Goal: Task Accomplishment & Management: Use online tool/utility

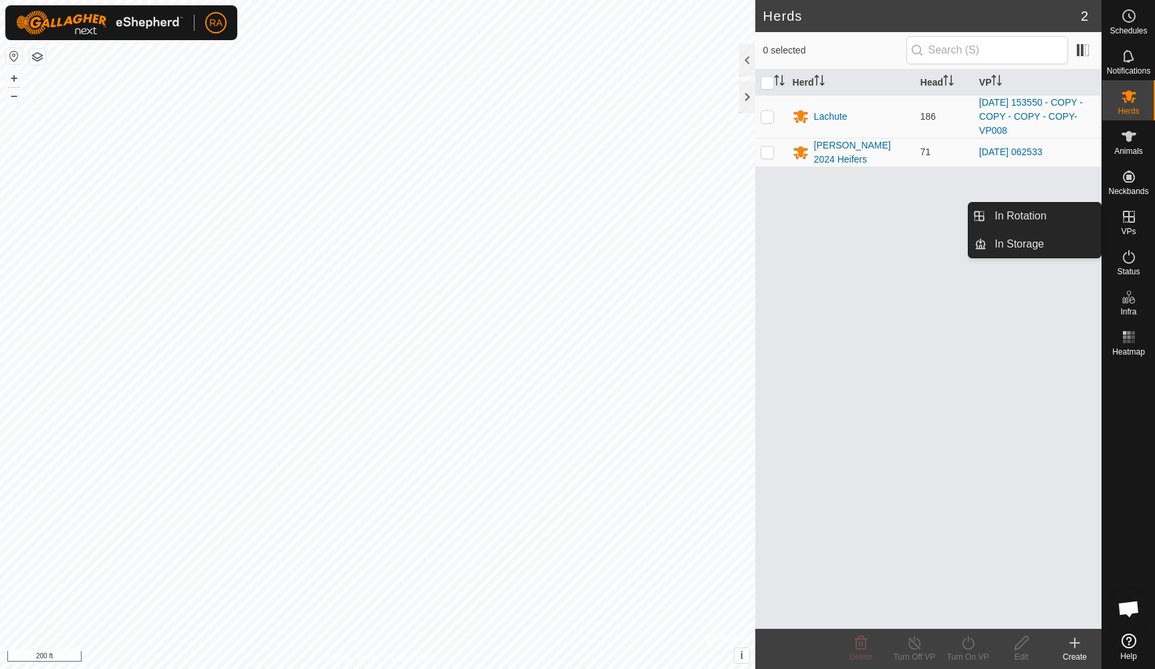
click at [1134, 223] on icon at bounding box center [1129, 217] width 16 height 16
click at [1123, 215] on icon at bounding box center [1129, 217] width 16 height 16
click at [1016, 219] on link "In Rotation" at bounding box center [1044, 216] width 114 height 27
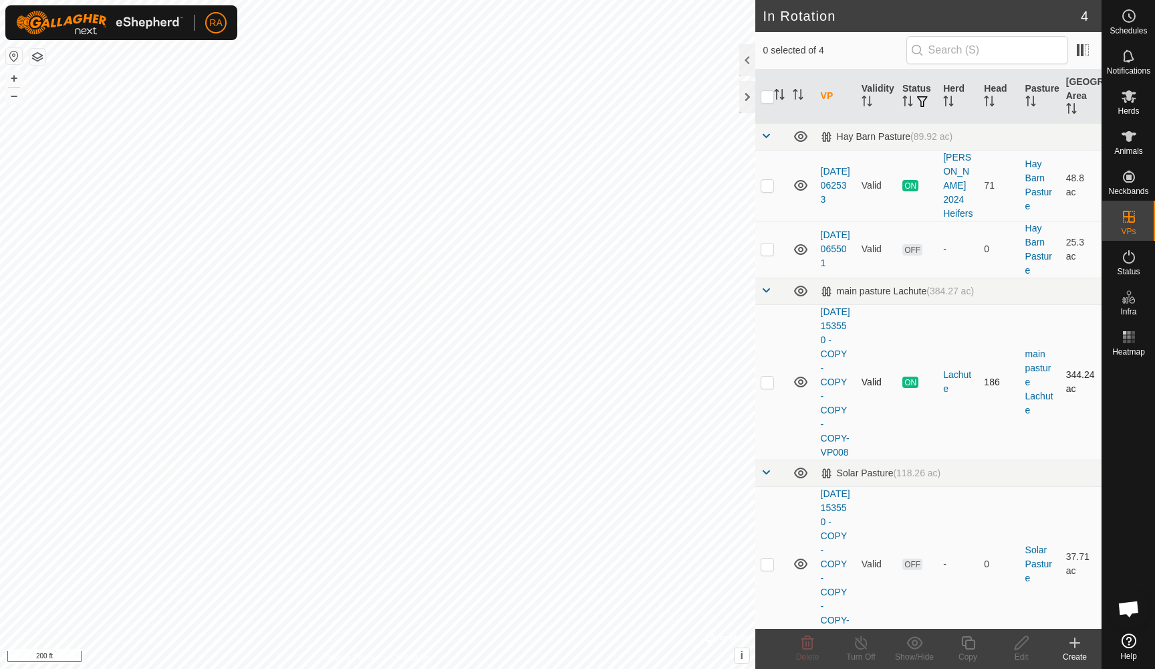
click at [765, 376] on p-checkbox at bounding box center [767, 381] width 13 height 11
checkbox input "true"
click at [973, 641] on icon at bounding box center [967, 642] width 13 height 13
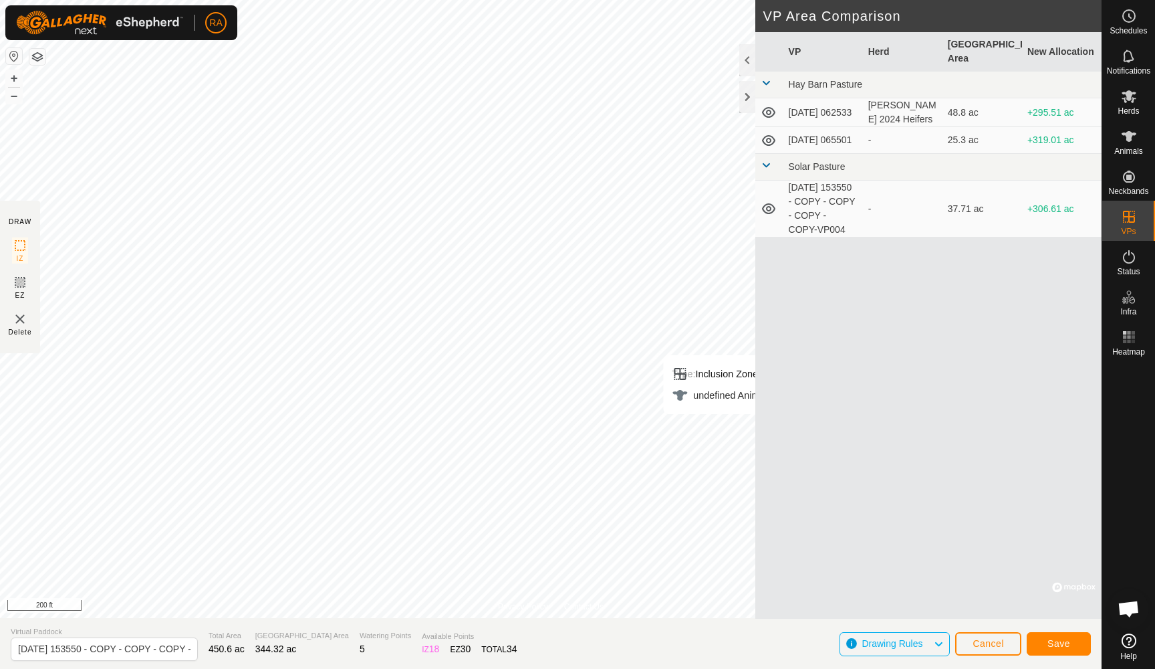
click at [1066, 647] on span "Save" at bounding box center [1059, 643] width 23 height 11
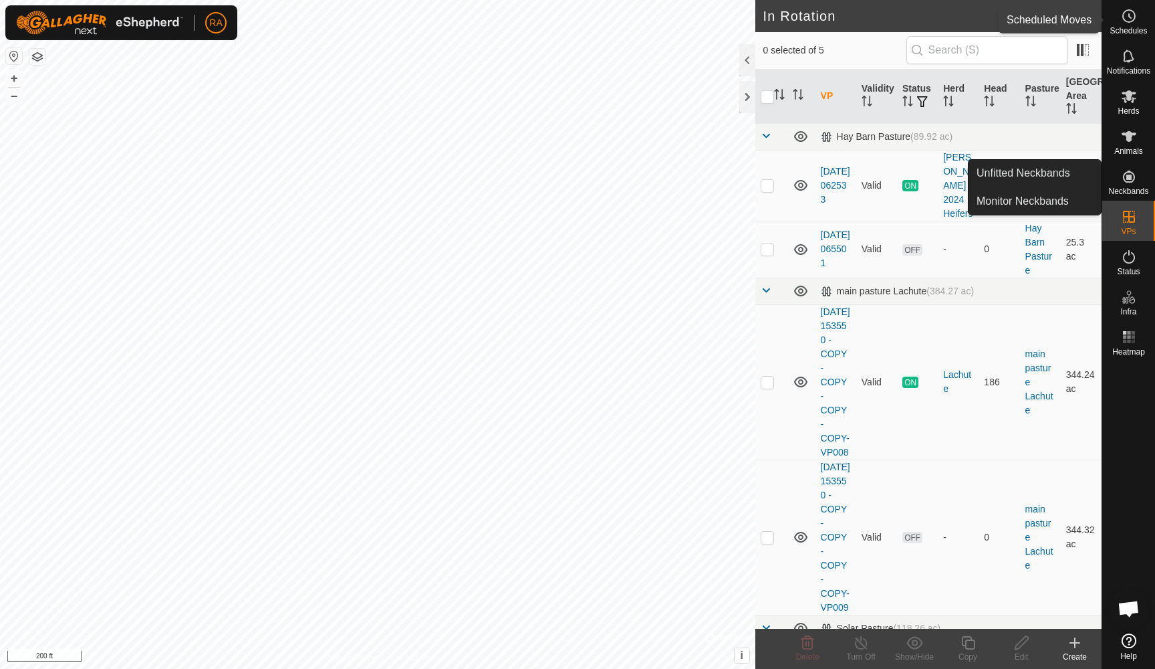
click at [1125, 25] on es-schedule-vp-svg-icon at bounding box center [1129, 15] width 24 height 21
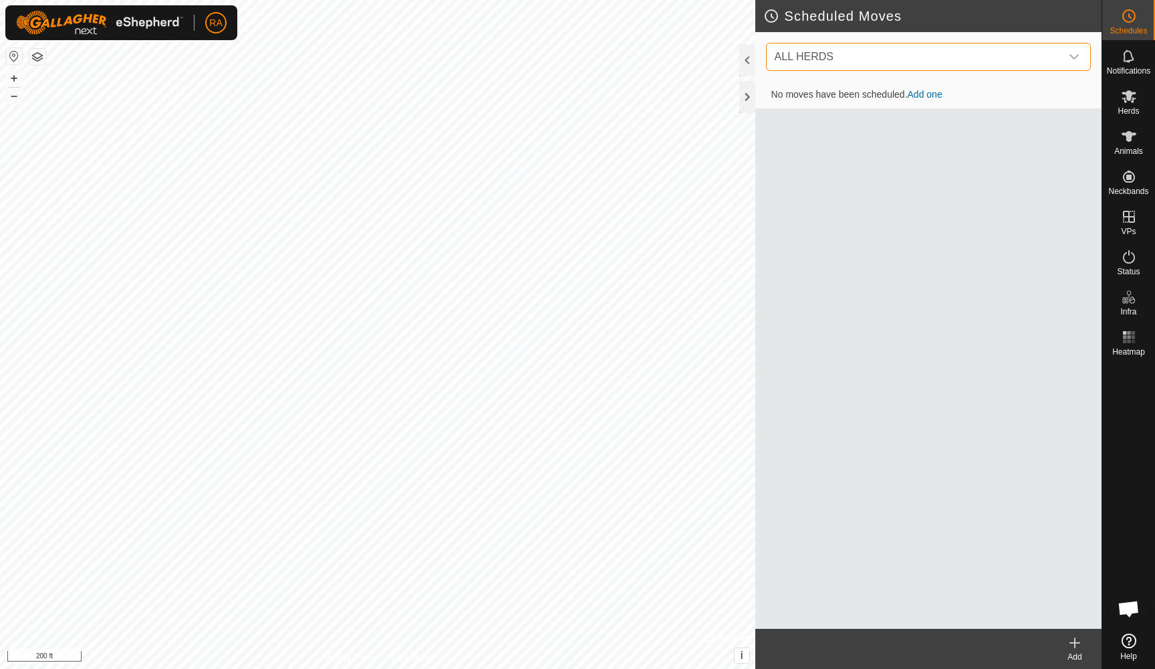
click at [917, 58] on span "ALL HERDS" at bounding box center [916, 56] width 292 height 27
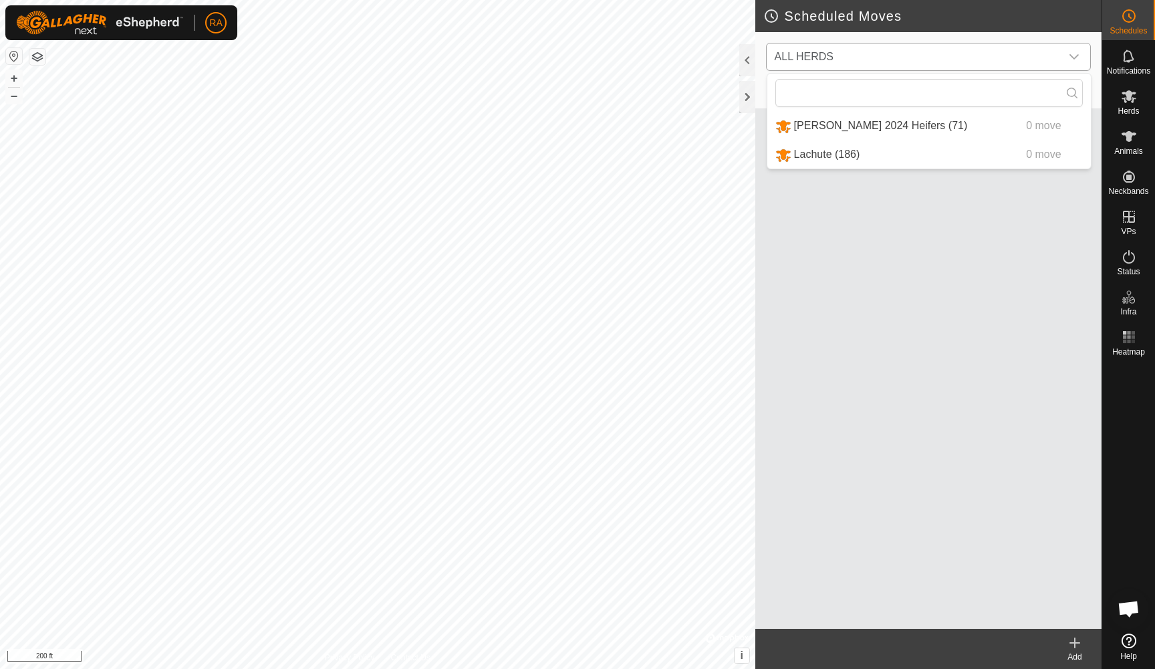
click at [836, 152] on li "Lachute (186) 0 move" at bounding box center [930, 154] width 324 height 27
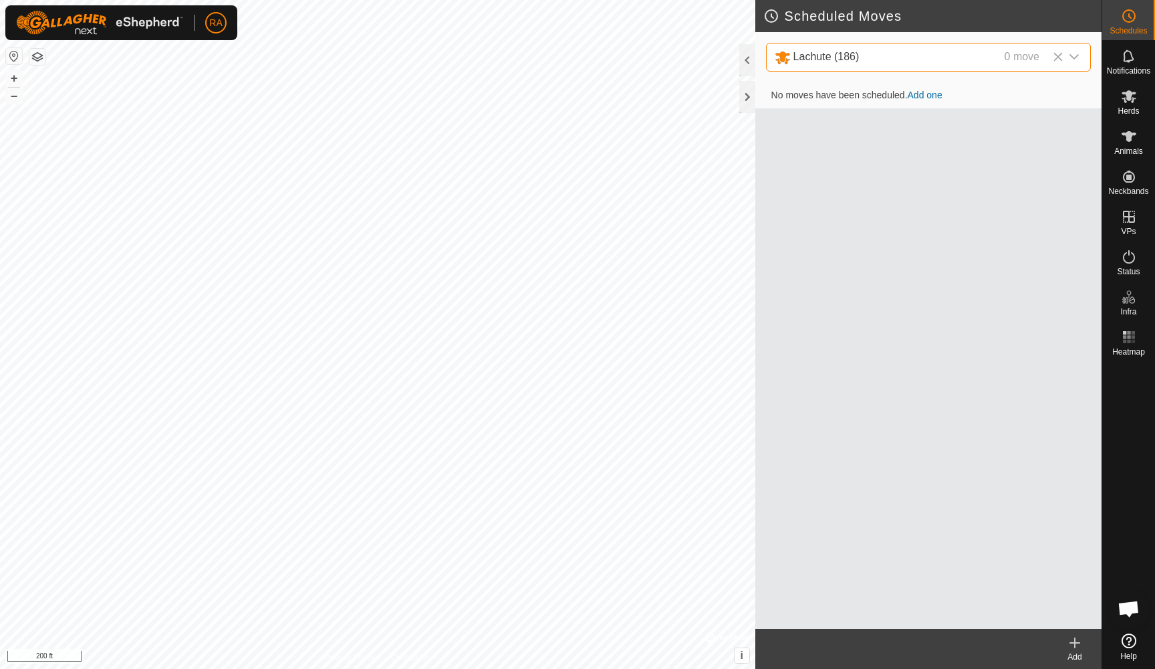
click at [933, 96] on link "Add one" at bounding box center [925, 95] width 35 height 11
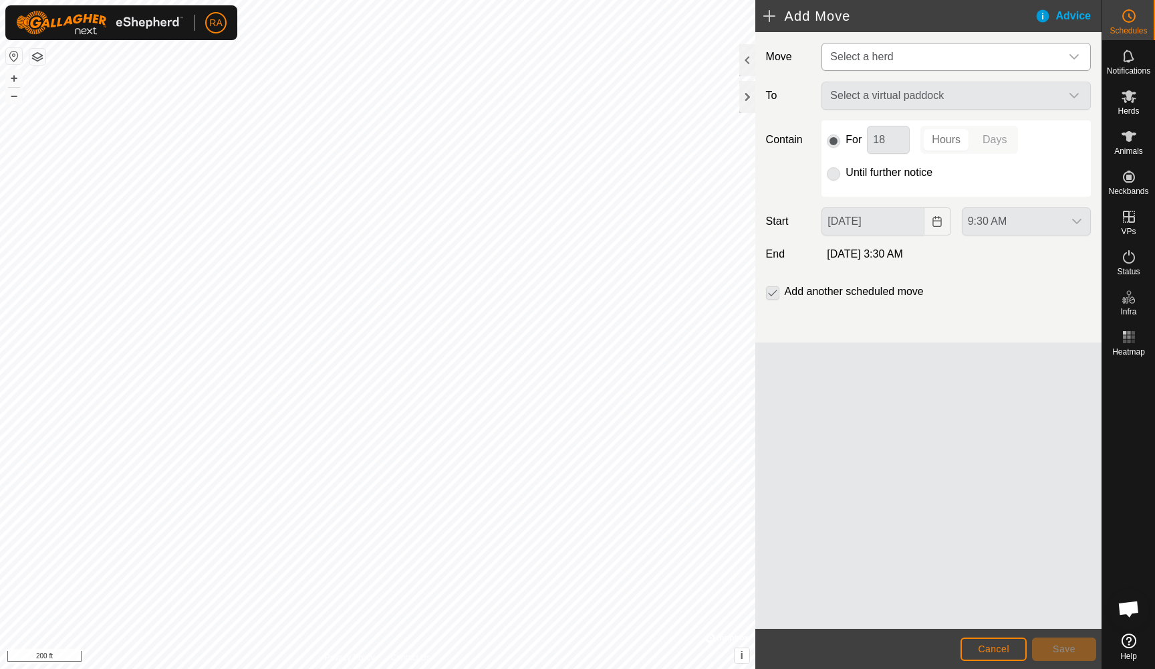
click at [873, 63] on span "Select a herd" at bounding box center [943, 56] width 236 height 27
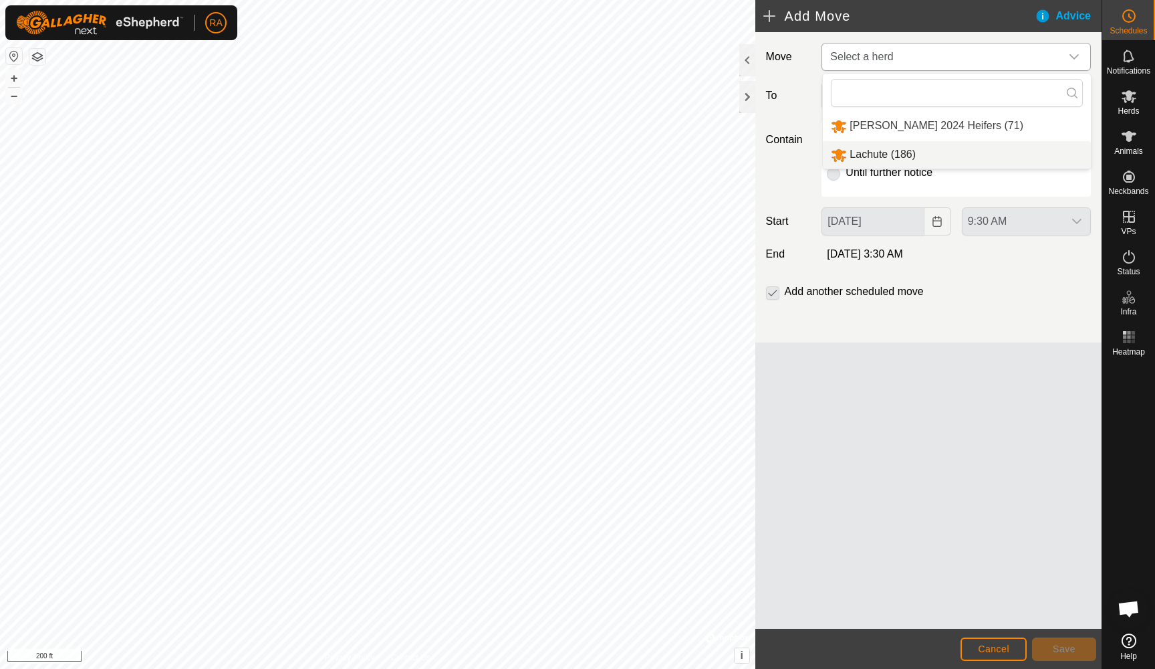
click at [864, 150] on li "Lachute (186)" at bounding box center [957, 154] width 268 height 27
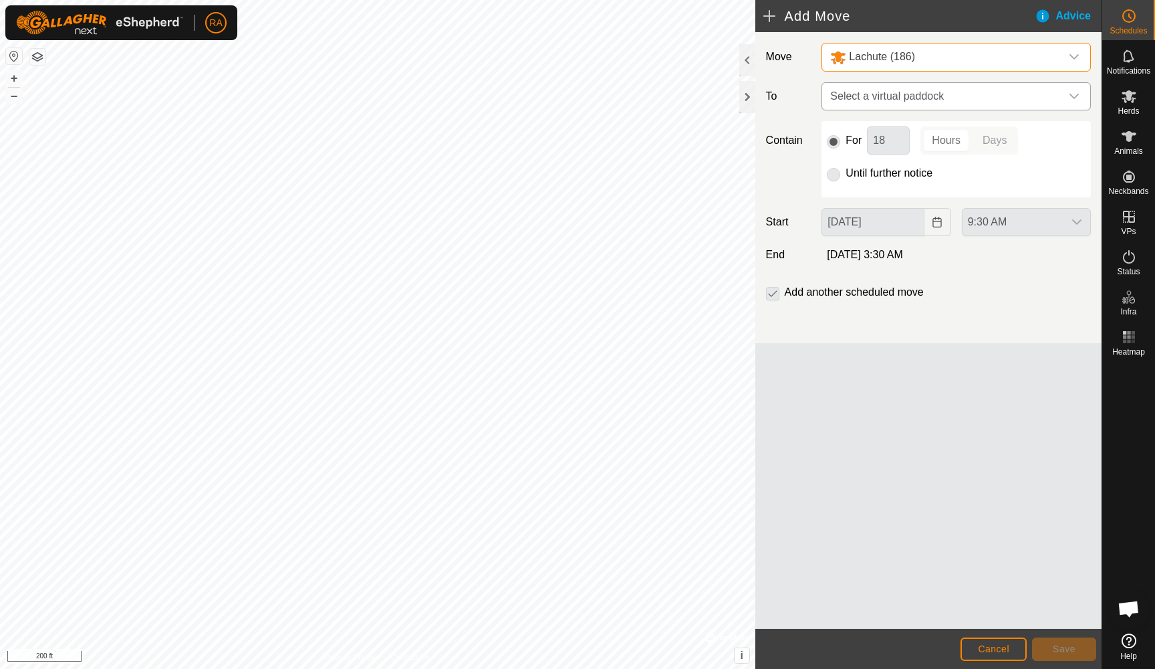
click at [883, 96] on span "Select a virtual paddock" at bounding box center [943, 96] width 236 height 27
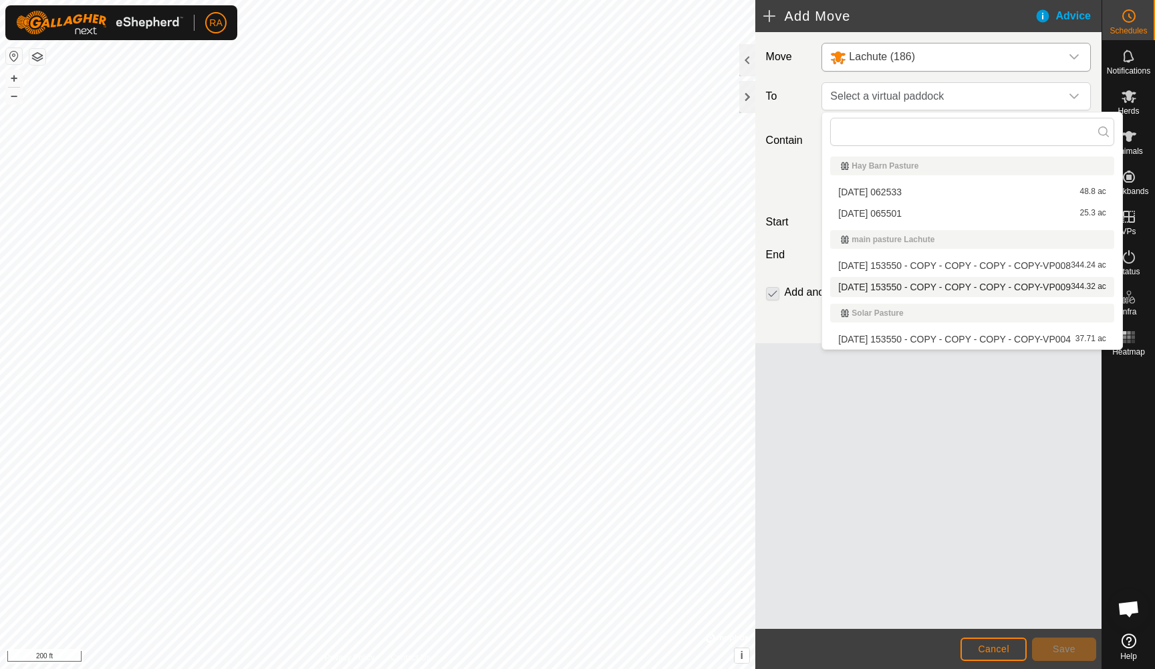
click at [874, 286] on li "[DATE] 153550 - COPY - COPY - COPY - COPY-VP009 344.32 ac" at bounding box center [972, 287] width 284 height 20
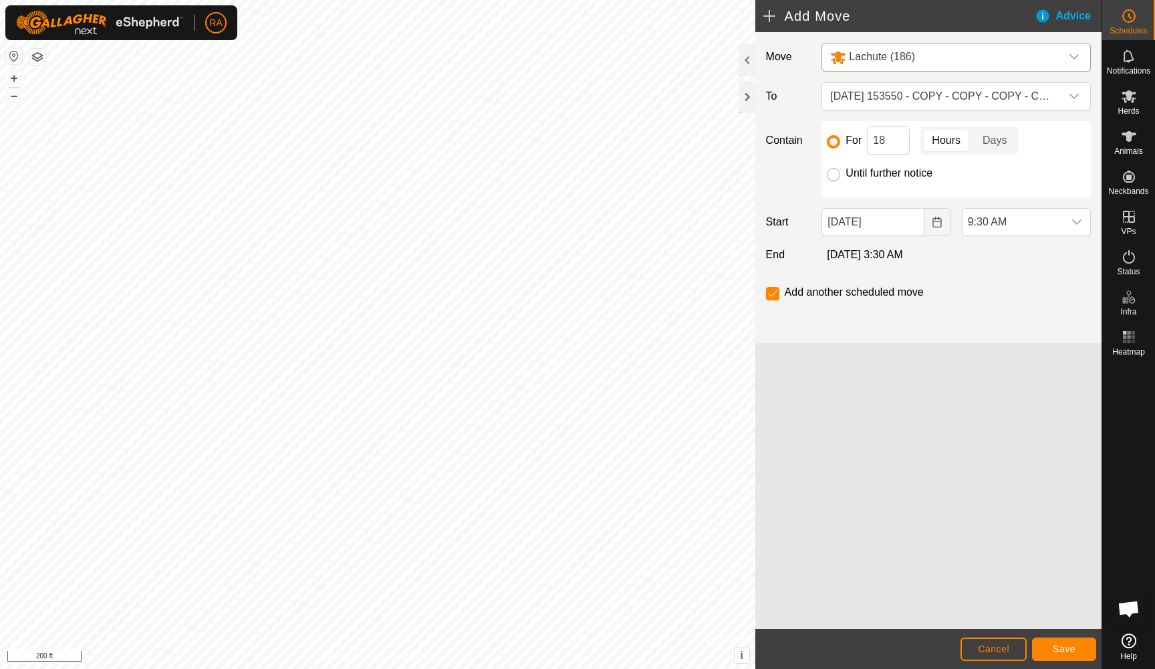
click at [834, 177] on input "Until further notice" at bounding box center [833, 174] width 13 height 13
radio input "true"
checkbox input "false"
click at [1057, 655] on button "Save" at bounding box center [1064, 648] width 64 height 23
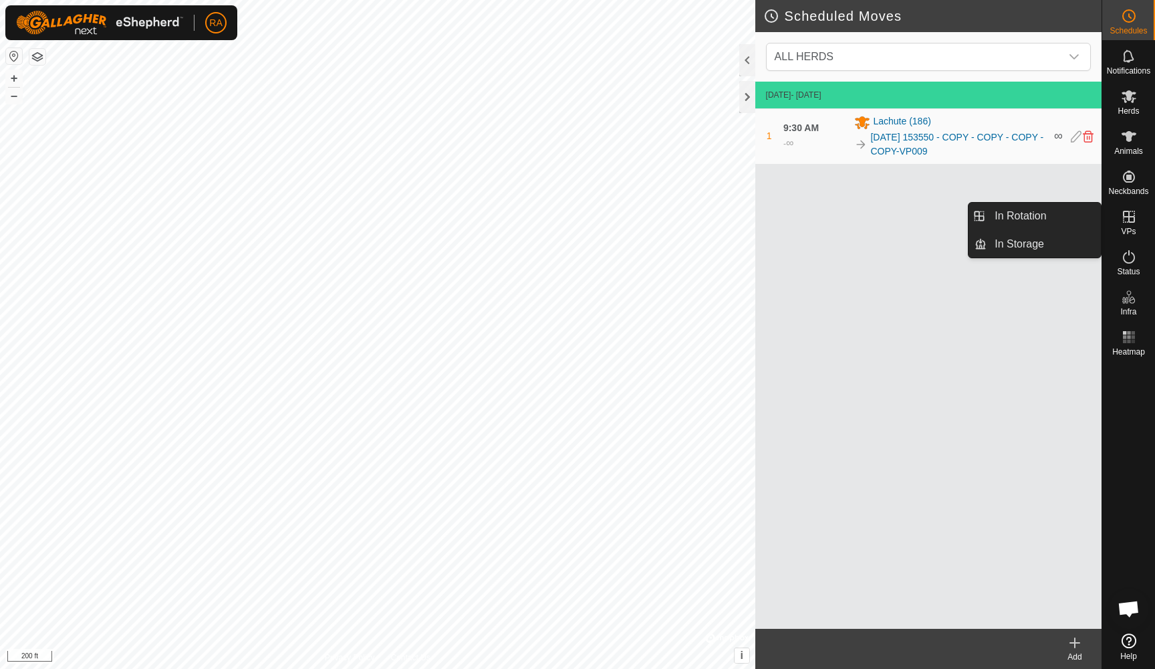
click at [1128, 224] on icon at bounding box center [1129, 217] width 16 height 16
click at [1028, 220] on link "In Rotation" at bounding box center [1044, 216] width 114 height 27
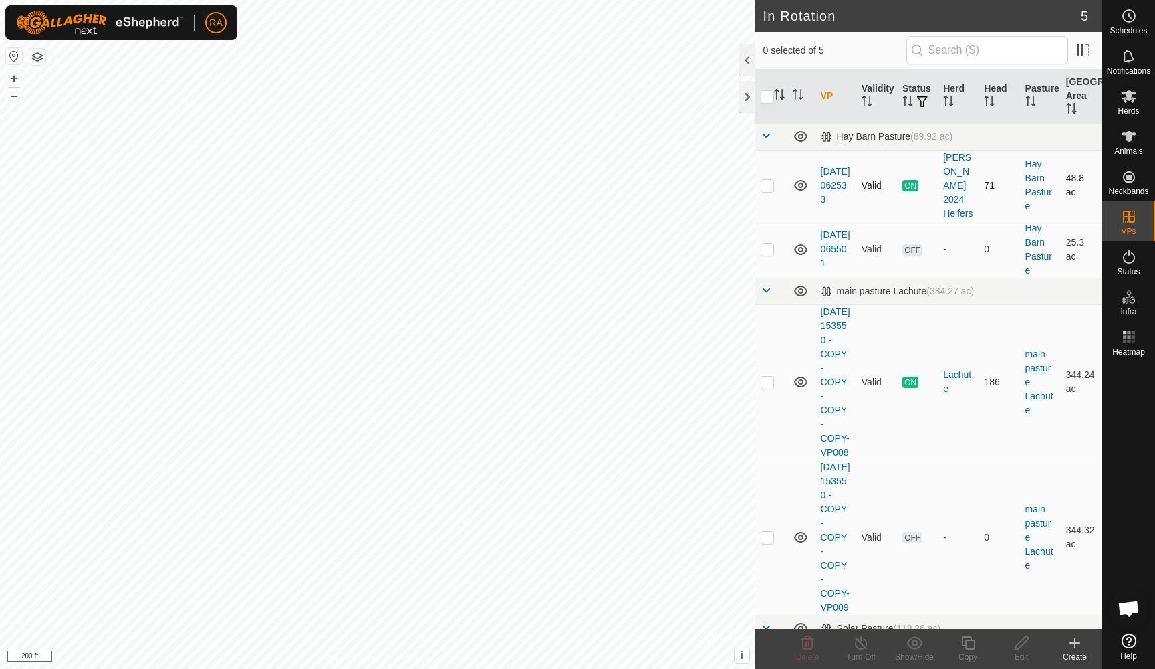
click at [766, 180] on p-checkbox at bounding box center [767, 185] width 13 height 11
checkbox input "true"
click at [965, 648] on icon at bounding box center [968, 642] width 17 height 16
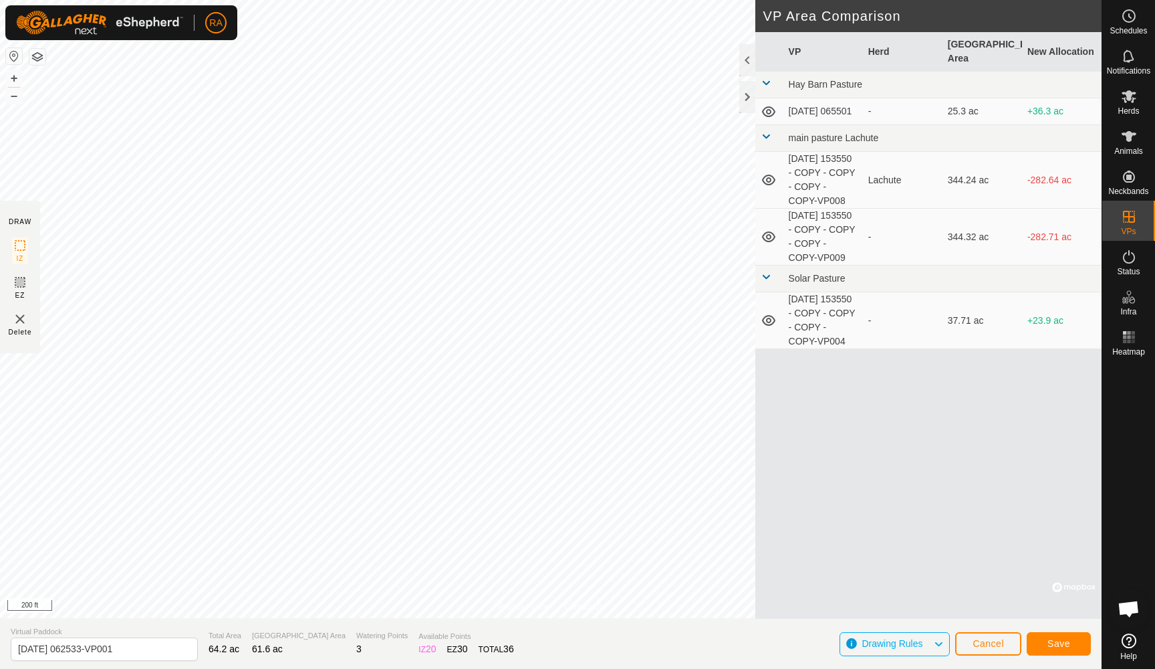
click at [1054, 641] on span "Save" at bounding box center [1059, 643] width 23 height 11
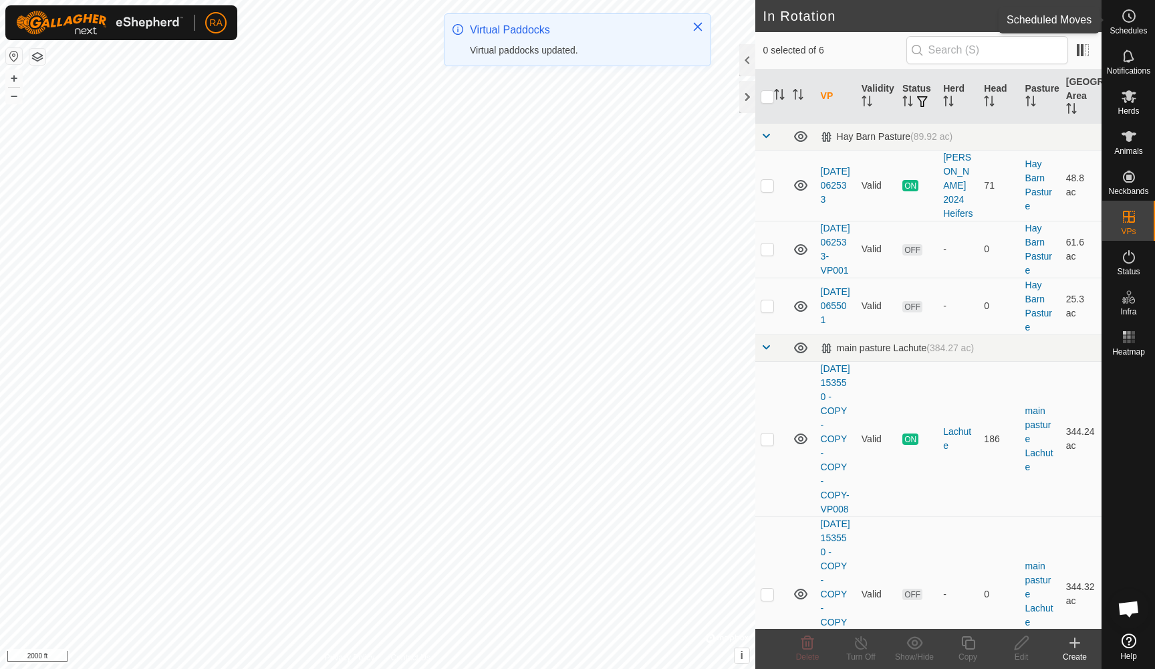
click at [1121, 21] on icon at bounding box center [1129, 16] width 16 height 16
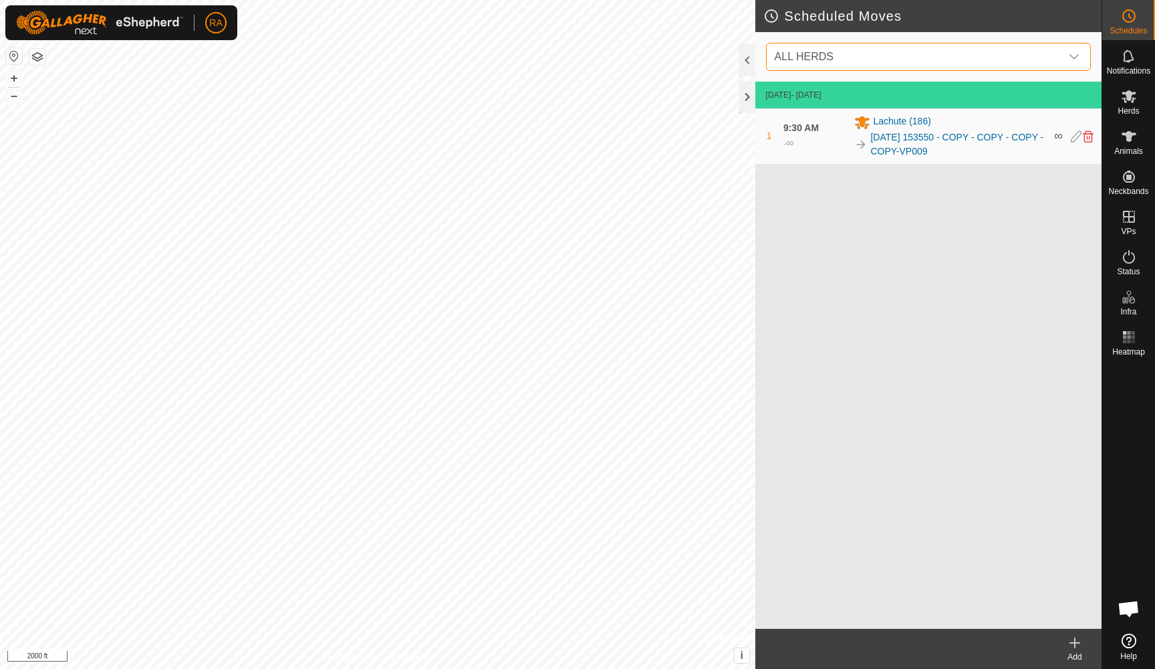
click at [941, 67] on span "ALL HERDS" at bounding box center [916, 56] width 292 height 27
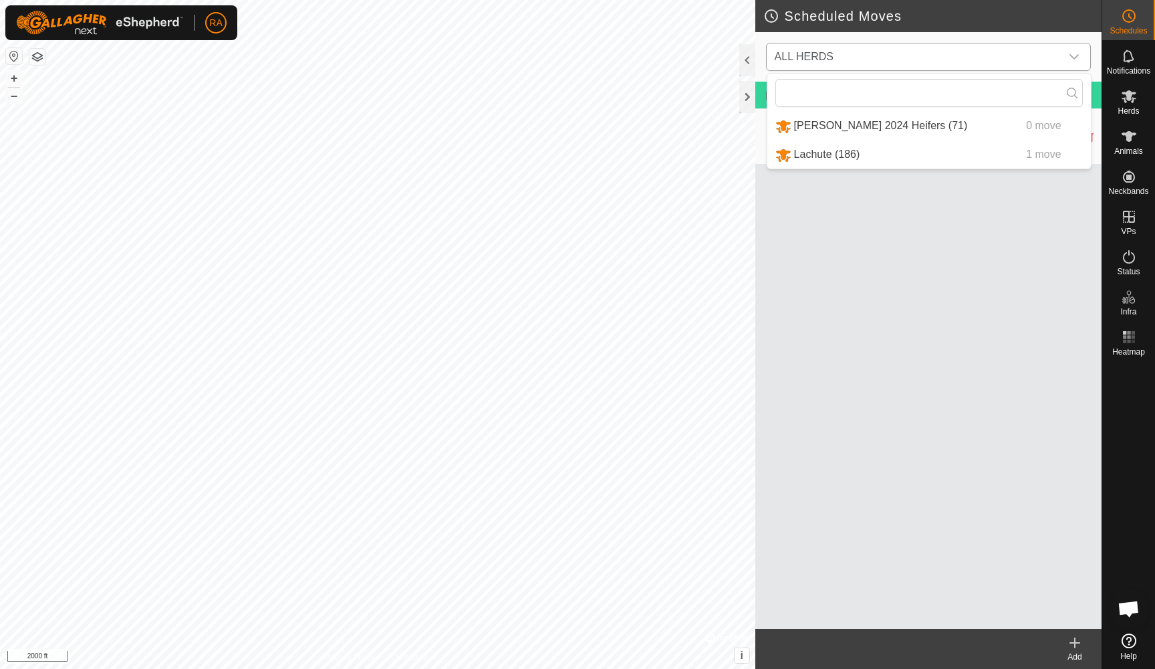
click at [822, 124] on li "[PERSON_NAME] 2024 Heifers (71) 0 move" at bounding box center [930, 125] width 324 height 27
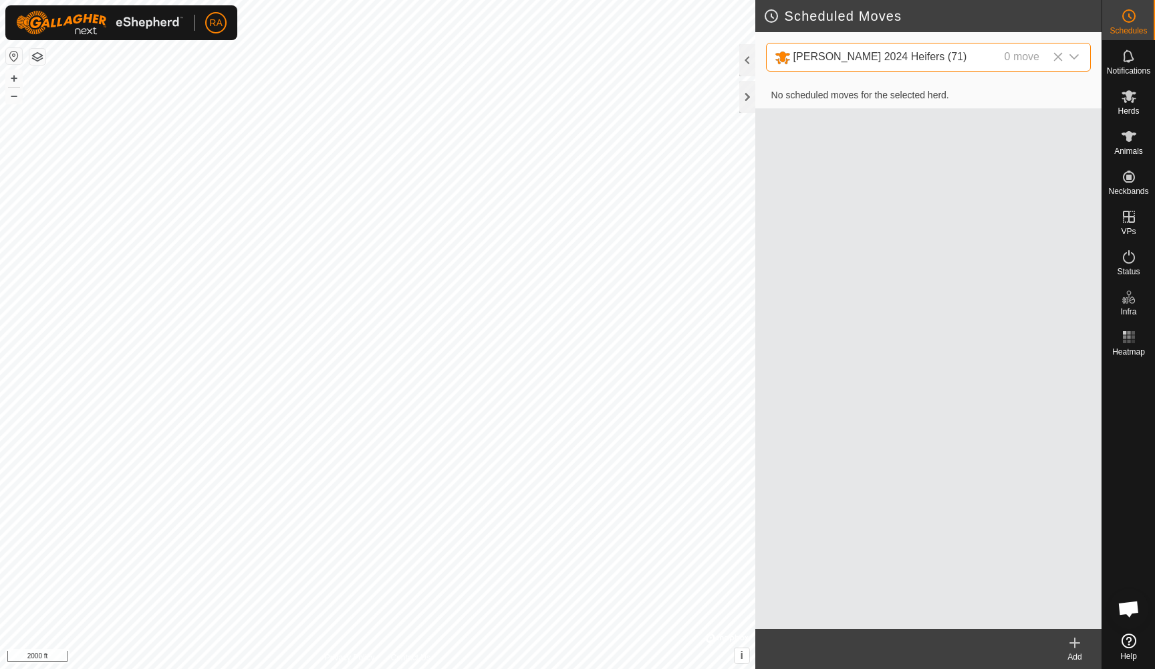
click at [1072, 641] on icon at bounding box center [1075, 642] width 16 height 16
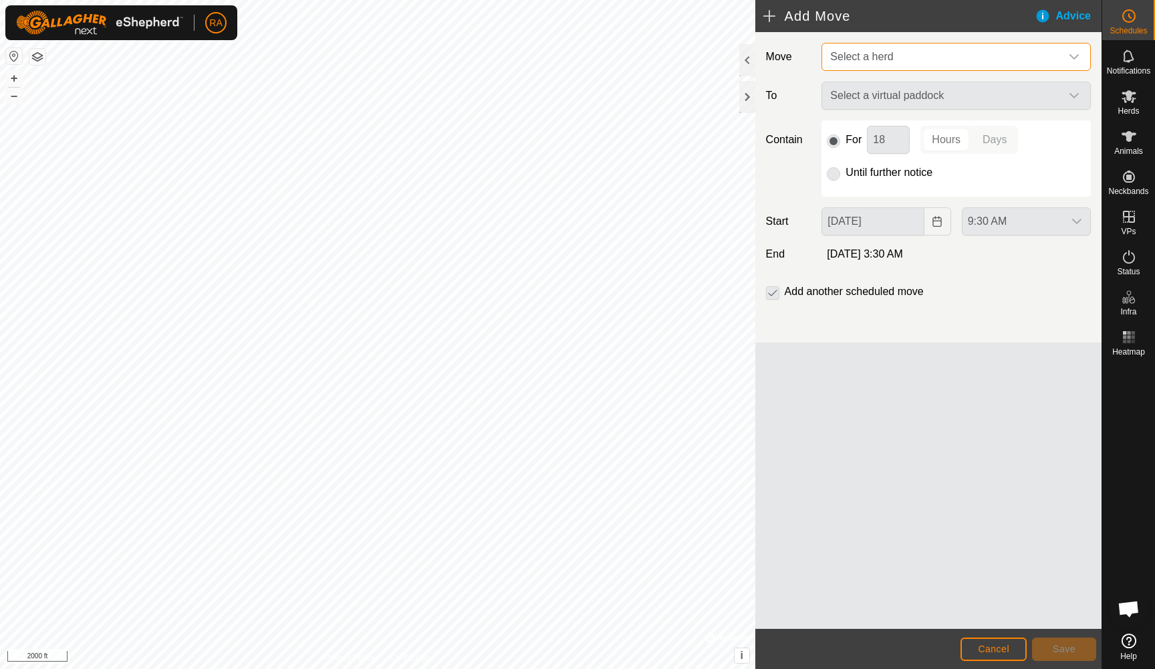
click at [944, 53] on span "Select a herd" at bounding box center [943, 56] width 236 height 27
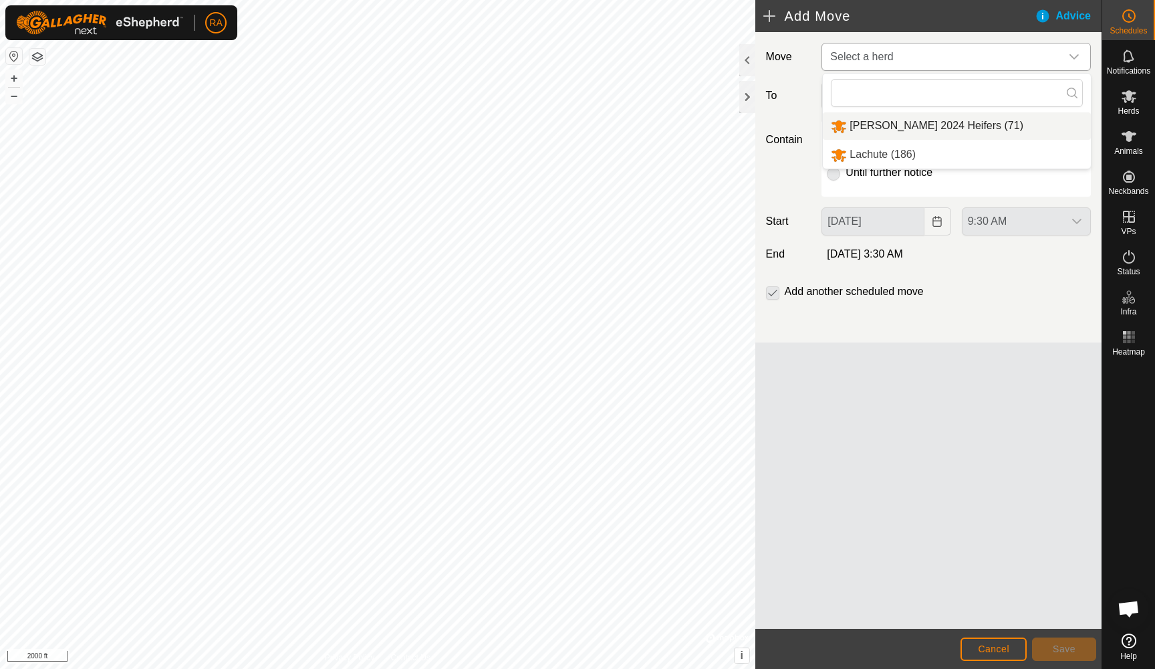
click at [878, 126] on li "[PERSON_NAME] 2024 Heifers (71)" at bounding box center [957, 125] width 268 height 27
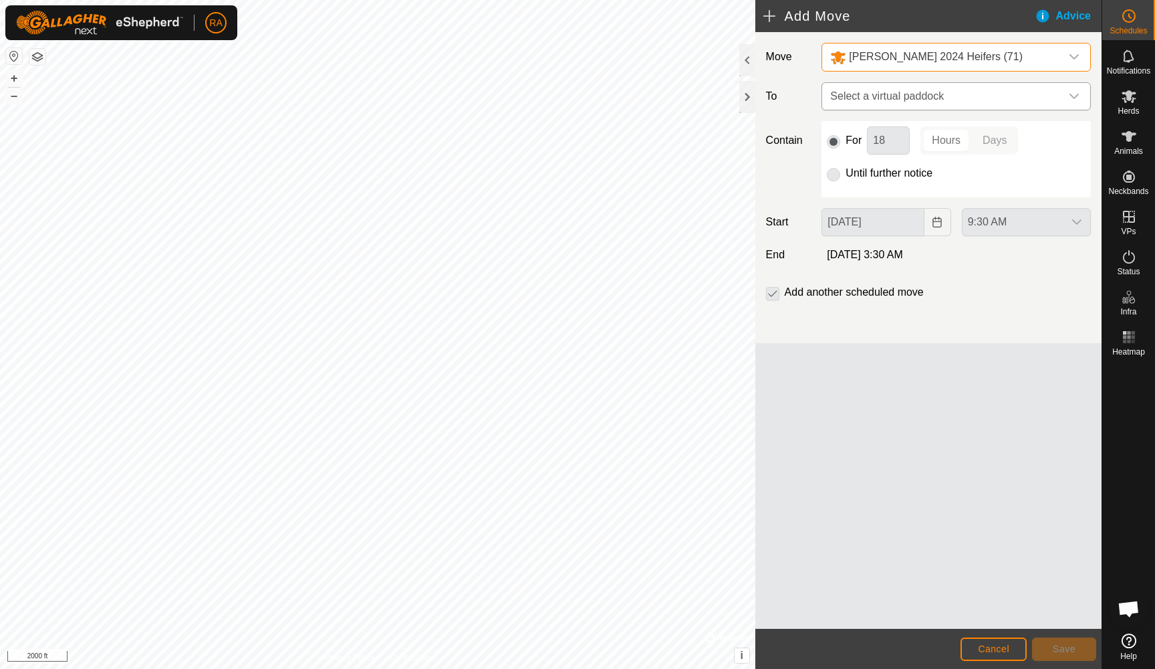
click at [895, 96] on span "Select a virtual paddock" at bounding box center [943, 96] width 236 height 27
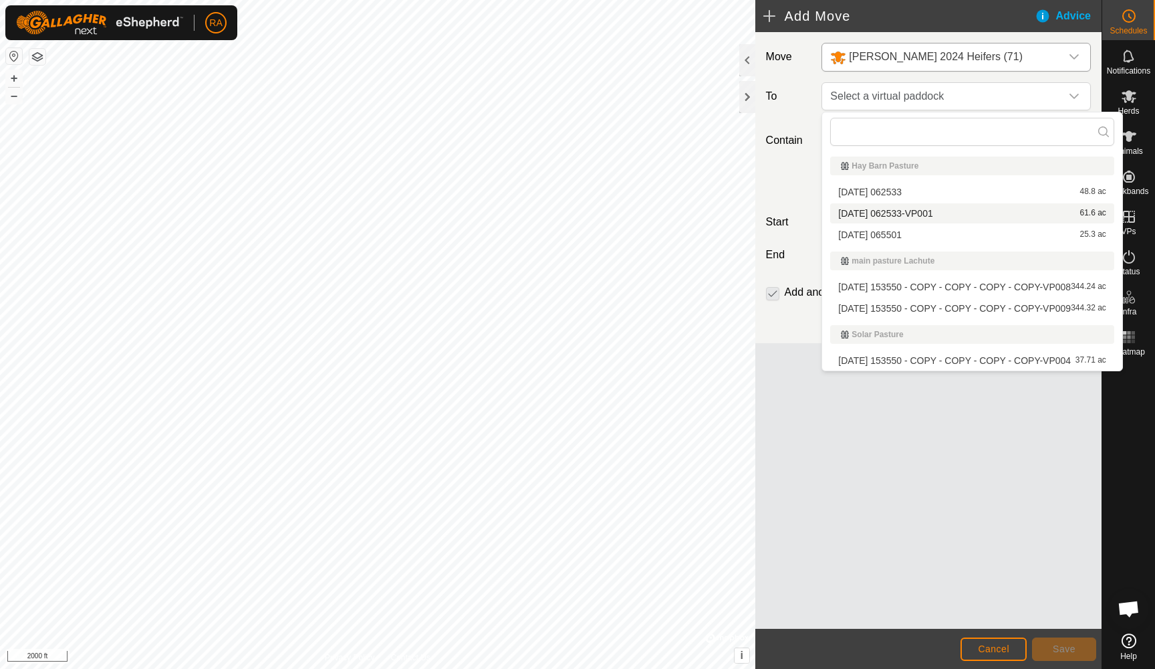
click at [893, 211] on li "[DATE] 062533-VP001 61.6 ac" at bounding box center [972, 213] width 284 height 20
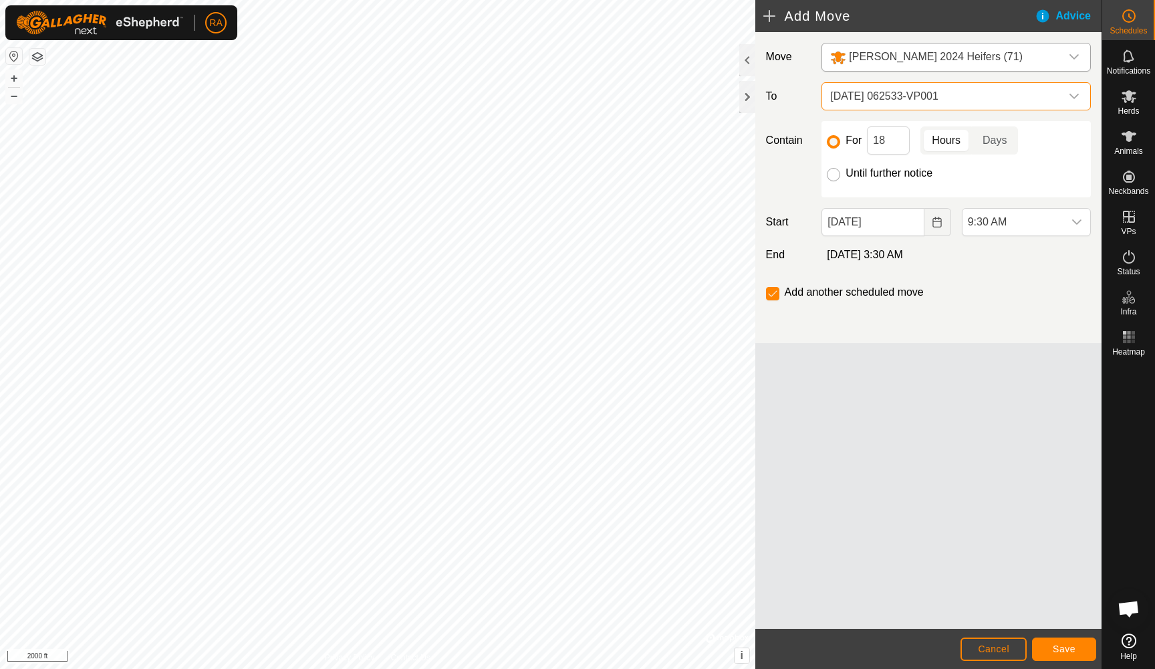
click at [836, 174] on input "Until further notice" at bounding box center [833, 174] width 13 height 13
radio input "true"
checkbox input "false"
click at [1076, 644] on button "Save" at bounding box center [1064, 648] width 64 height 23
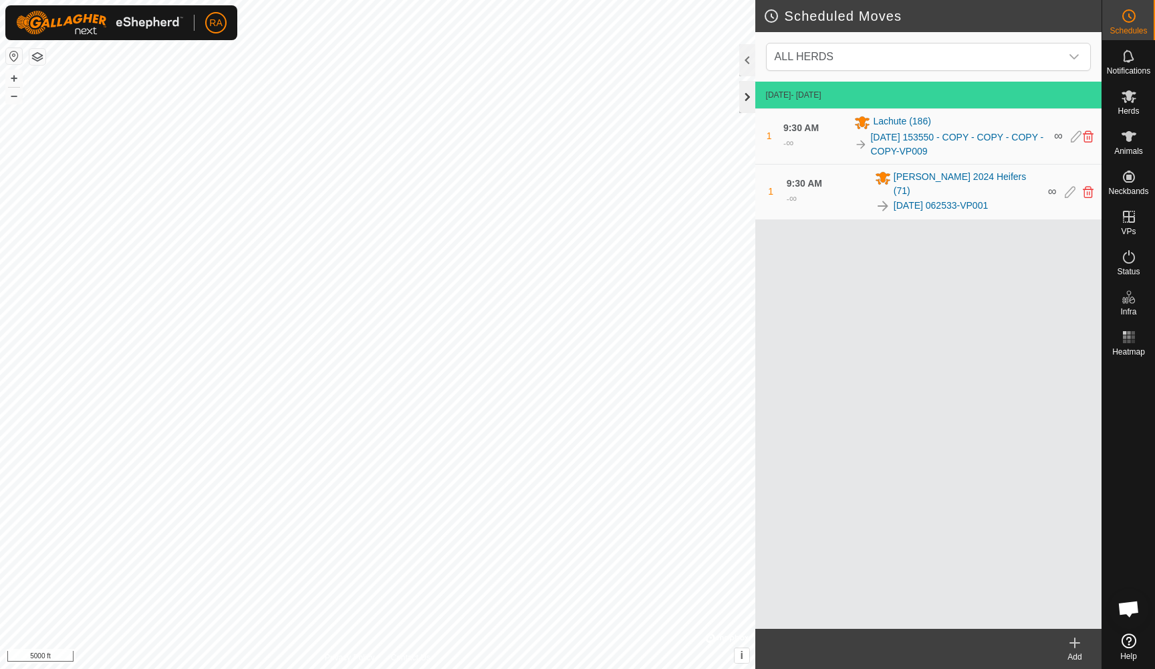
click at [747, 93] on div at bounding box center [747, 97] width 16 height 32
